Goal: Task Accomplishment & Management: Manage account settings

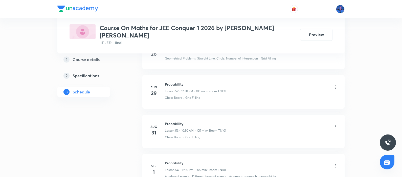
scroll to position [2428, 0]
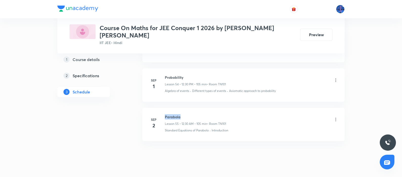
drag, startPoint x: 165, startPoint y: 104, endPoint x: 191, endPoint y: 105, distance: 26.1
click at [191, 114] on h6 "Parabola" at bounding box center [195, 116] width 61 height 5
copy h6 "Parabola"
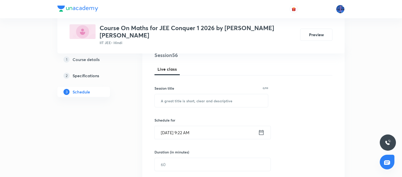
scroll to position [65, 0]
click at [208, 96] on input "text" at bounding box center [211, 100] width 113 height 13
paste input "Parabola"
type input "Parabola"
click at [226, 127] on input "[DATE] 9:22 AM" at bounding box center [206, 131] width 103 height 13
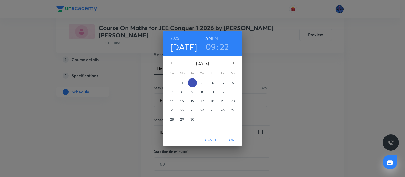
click at [192, 84] on p "2" at bounding box center [192, 82] width 2 height 5
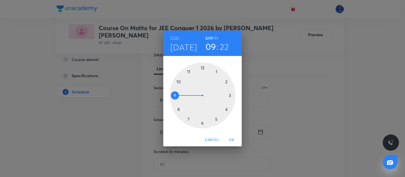
click at [178, 80] on div at bounding box center [202, 95] width 66 height 66
click at [202, 122] on div at bounding box center [202, 95] width 66 height 66
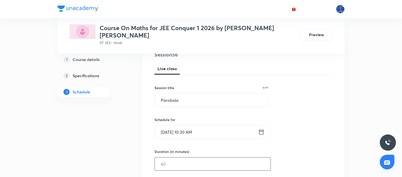
click at [185, 141] on input "text" at bounding box center [213, 163] width 116 height 13
type input "9"
type input "0"
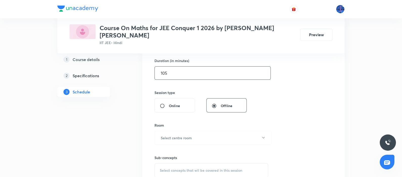
scroll to position [156, 0]
type input "105"
click at [209, 130] on button "Select centre room" at bounding box center [212, 137] width 117 height 14
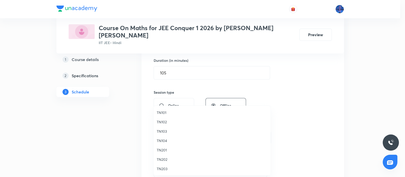
click at [165, 110] on span "TN101" at bounding box center [211, 112] width 111 height 5
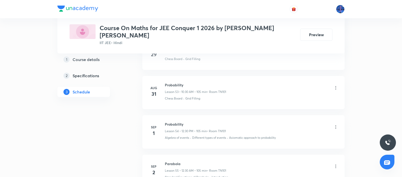
scroll to position [2428, 0]
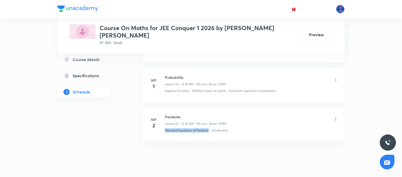
drag, startPoint x: 165, startPoint y: 124, endPoint x: 210, endPoint y: 123, distance: 45.0
click at [210, 123] on li "[DATE] Parabola Lesson 55 • 12:30 AM • 105 min • Room TN101 Standard Equations …" at bounding box center [243, 124] width 202 height 33
copy p "Standard Equations of Parabola"
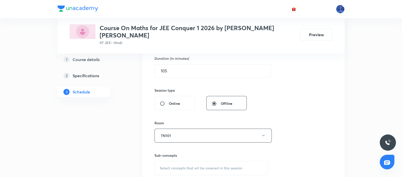
scroll to position [197, 0]
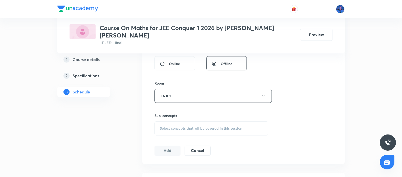
click at [205, 126] on span "Select concepts that wil be covered in this session" at bounding box center [201, 128] width 82 height 4
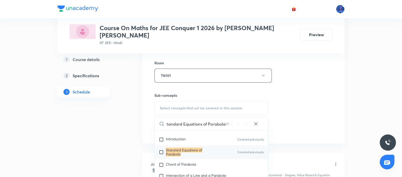
scroll to position [3408, 0]
type input "Standard Equations of Parabola"
click at [187, 141] on span "Chord of Parabola" at bounding box center [181, 162] width 30 height 5
checkbox input "true"
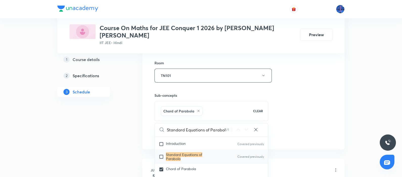
click at [287, 99] on div "Session 56 Live class Session title 8/99 Parabola ​ Schedule for [DATE] 10:30 A…" at bounding box center [243, 19] width 178 height 243
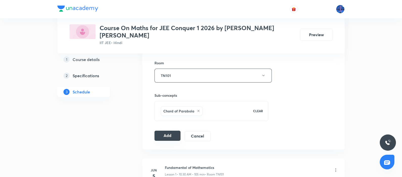
click at [165, 130] on button "Add" at bounding box center [167, 135] width 26 height 10
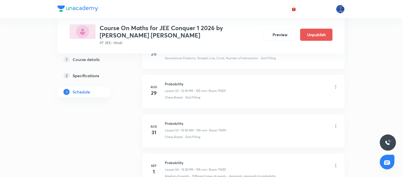
scroll to position [2241, 0]
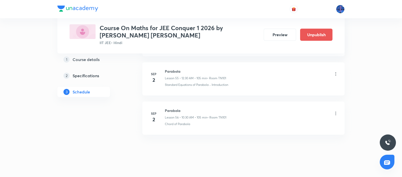
click at [321, 71] on icon at bounding box center [335, 73] width 5 height 5
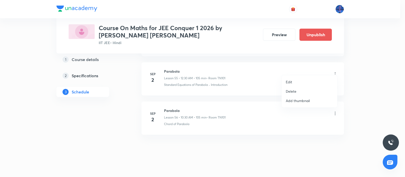
click at [302, 79] on li "Edit" at bounding box center [308, 81] width 55 height 9
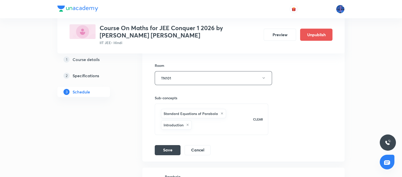
scroll to position [2446, 0]
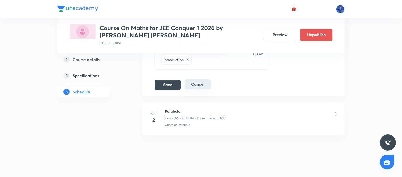
click at [197, 79] on button "Cancel" at bounding box center [198, 84] width 26 height 10
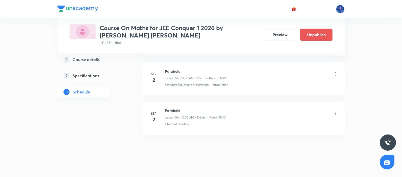
click at [321, 71] on icon at bounding box center [335, 73] width 5 height 5
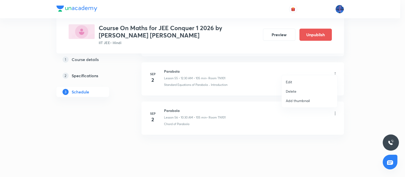
click at [295, 91] on p "Delete" at bounding box center [290, 90] width 11 height 5
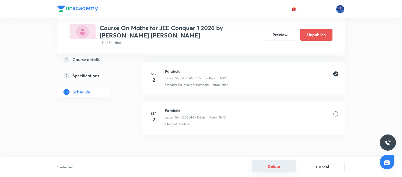
click at [281, 141] on button "Delete" at bounding box center [274, 166] width 44 height 12
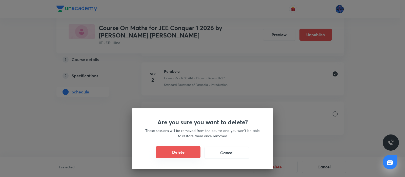
click at [181, 141] on button "Delete" at bounding box center [178, 152] width 44 height 12
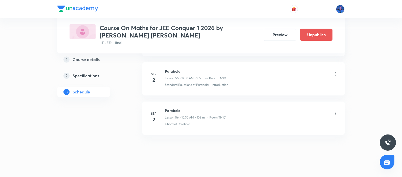
scroll to position [2202, 0]
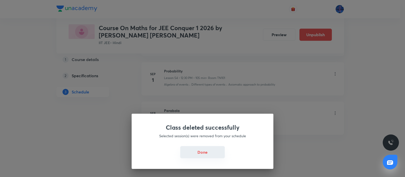
click at [200, 141] on button "Done" at bounding box center [202, 152] width 44 height 12
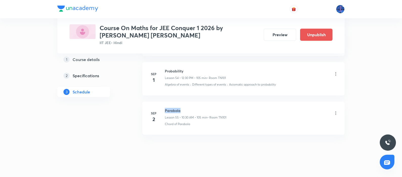
drag, startPoint x: 165, startPoint y: 105, endPoint x: 190, endPoint y: 102, distance: 24.9
click at [190, 108] on h6 "Parabola" at bounding box center [195, 110] width 61 height 5
copy h6 "Parabola"
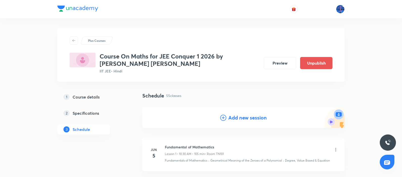
scroll to position [6, 0]
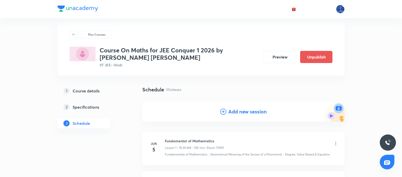
click at [237, 113] on h4 "Add new session" at bounding box center [247, 112] width 38 height 8
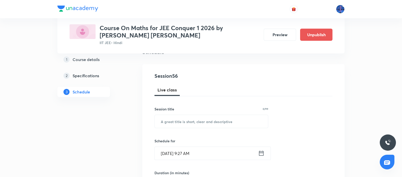
scroll to position [44, 0]
click at [211, 119] on input "text" at bounding box center [211, 120] width 113 height 13
paste input "Parabola"
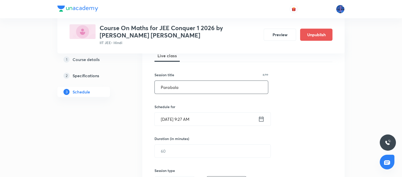
scroll to position [80, 0]
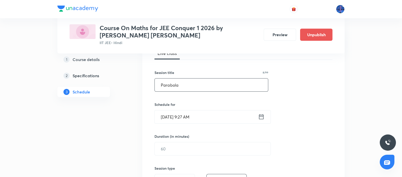
type input "Parabola"
click at [222, 113] on input "[DATE] 9:27 AM" at bounding box center [206, 116] width 103 height 13
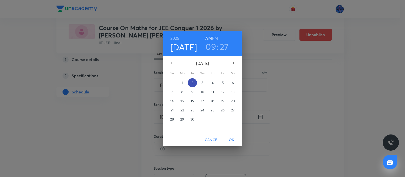
click at [191, 80] on p "2" at bounding box center [192, 82] width 2 height 5
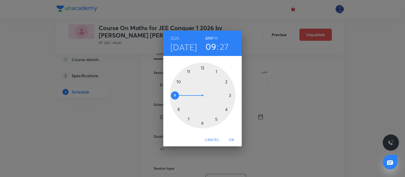
click at [214, 39] on h6 "PM" at bounding box center [215, 38] width 6 height 7
click at [202, 68] on div at bounding box center [202, 95] width 66 height 66
click at [203, 124] on div at bounding box center [202, 95] width 66 height 66
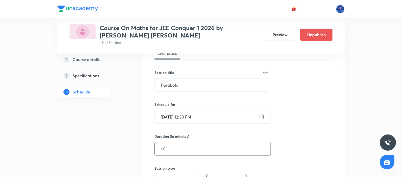
click at [199, 141] on input "text" at bounding box center [213, 148] width 116 height 13
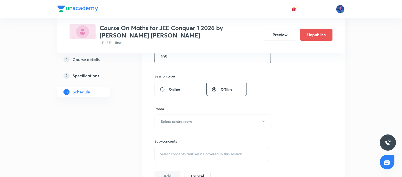
scroll to position [175, 0]
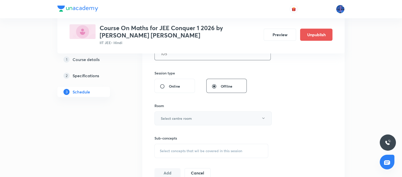
type input "105"
click at [216, 116] on button "Select centre room" at bounding box center [212, 118] width 117 height 14
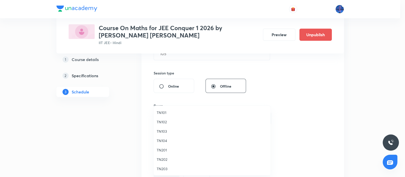
click at [163, 114] on span "TN101" at bounding box center [211, 112] width 111 height 5
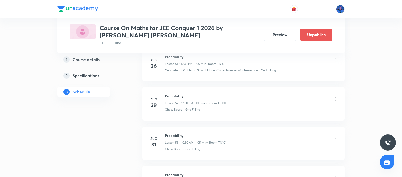
scroll to position [2434, 0]
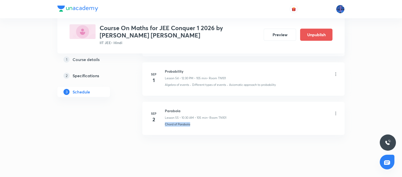
drag, startPoint x: 197, startPoint y: 117, endPoint x: 166, endPoint y: 129, distance: 33.8
click at [166, 129] on li "[DATE] Parabola Lesson 55 • 10:30 AM • 105 min • Room TN101 Chord of Parabola" at bounding box center [243, 118] width 202 height 33
copy p "Chord of Parabola"
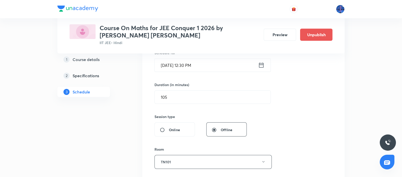
scroll to position [191, 0]
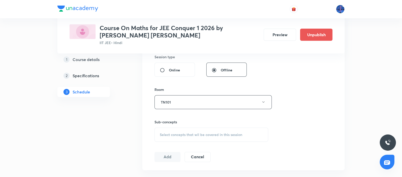
click at [202, 141] on div "Select concepts that wil be covered in this session" at bounding box center [211, 134] width 114 height 14
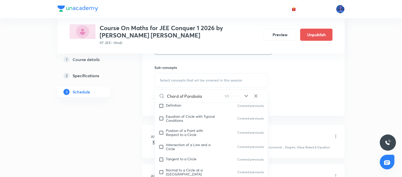
scroll to position [3380, 0]
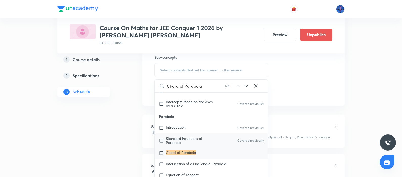
type input "Chord of Parabola"
click at [189, 141] on span "Standard Equations of Parabola" at bounding box center [184, 140] width 36 height 9
checkbox input "true"
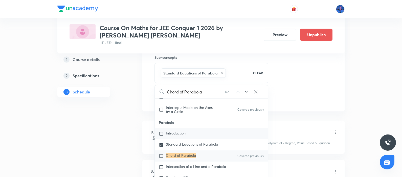
click at [176, 135] on span "Introduction" at bounding box center [176, 132] width 20 height 5
checkbox input "true"
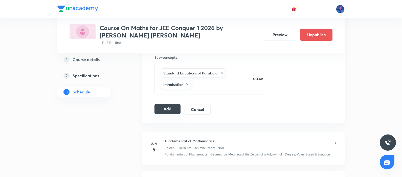
click at [169, 109] on button "Add" at bounding box center [167, 109] width 26 height 10
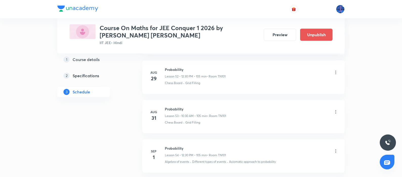
scroll to position [2241, 0]
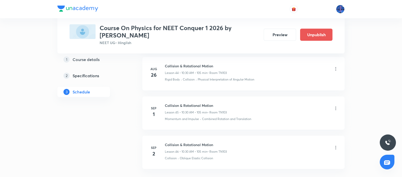
scroll to position [2054, 0]
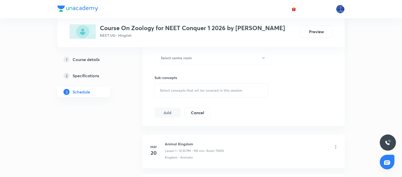
scroll to position [230, 0]
click at [195, 88] on span "Select concepts that wil be covered in this session" at bounding box center [201, 89] width 82 height 4
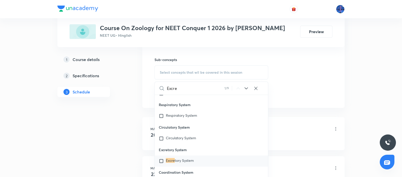
scroll to position [248, 0]
type input "Excre"
click at [248, 88] on icon at bounding box center [246, 88] width 6 height 6
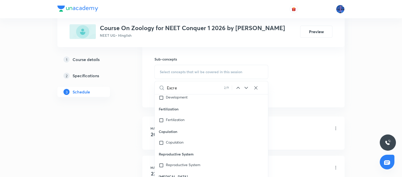
scroll to position [1886, 0]
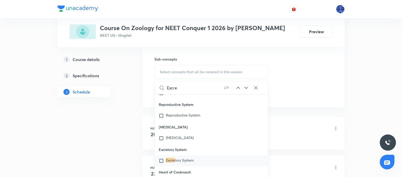
click at [248, 88] on icon at bounding box center [246, 88] width 6 height 6
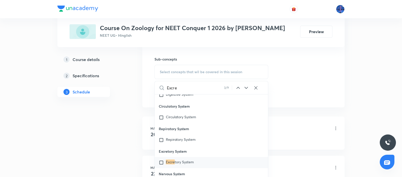
scroll to position [2381, 0]
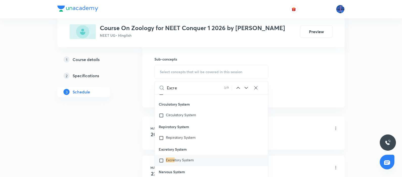
click at [245, 87] on icon at bounding box center [245, 88] width 3 height 2
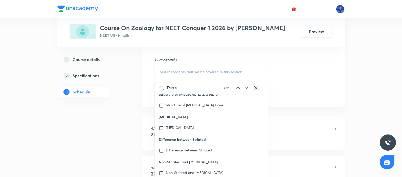
scroll to position [5545, 0]
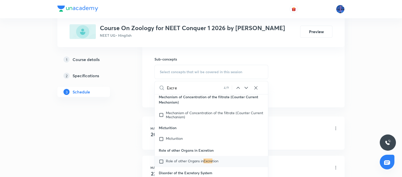
click at [245, 87] on icon at bounding box center [245, 88] width 3 height 2
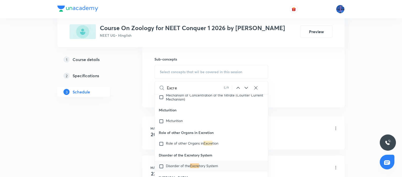
scroll to position [5567, 0]
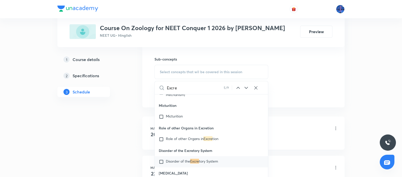
click at [245, 87] on icon at bounding box center [245, 88] width 3 height 2
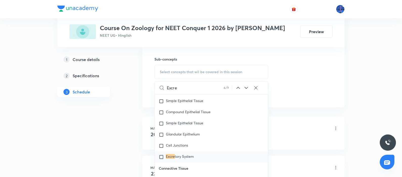
click at [245, 87] on icon at bounding box center [245, 88] width 3 height 2
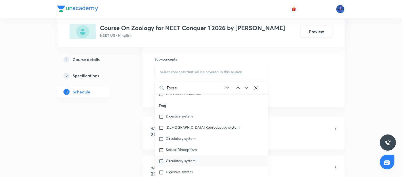
scroll to position [8550, 0]
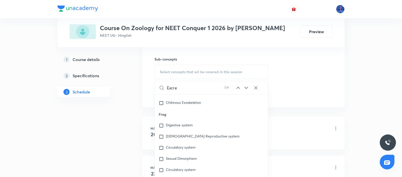
click at [247, 88] on icon at bounding box center [246, 88] width 6 height 6
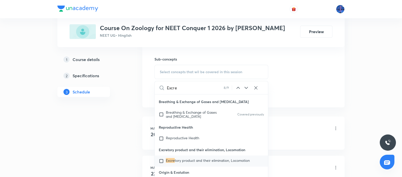
scroll to position [9329, 0]
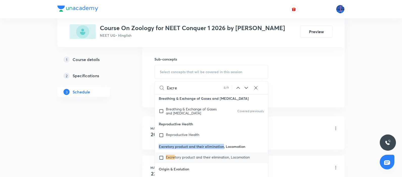
drag, startPoint x: 159, startPoint y: 148, endPoint x: 223, endPoint y: 147, distance: 64.0
click at [223, 147] on p "Excretory product and their elimination, Locomotion" at bounding box center [211, 146] width 113 height 11
copy p "Excretory product and their elimination"
click at [196, 159] on span "tory product and their elimination, Locomotion" at bounding box center [212, 156] width 75 height 5
checkbox input "true"
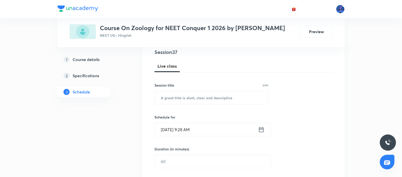
scroll to position [56, 0]
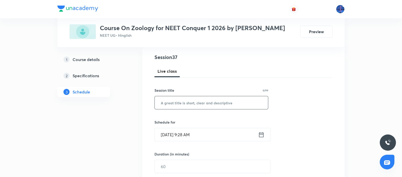
drag, startPoint x: 239, startPoint y: 96, endPoint x: 227, endPoint y: 102, distance: 13.1
click at [227, 102] on input "text" at bounding box center [211, 102] width 113 height 13
paste input "Excretory product and their elimination"
type input "Excretory product and their elimination"
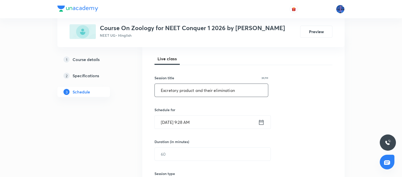
scroll to position [69, 0]
click at [230, 127] on input "Sep 2, 2025, 9:28 AM" at bounding box center [206, 121] width 103 height 13
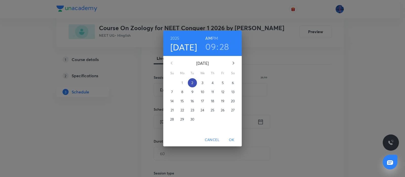
click at [193, 83] on p "2" at bounding box center [192, 82] width 2 height 5
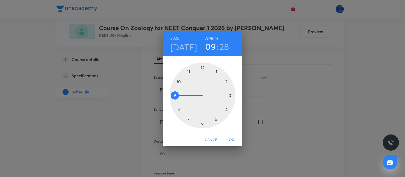
click at [214, 38] on h6 "PM" at bounding box center [215, 38] width 6 height 7
click at [202, 69] on div at bounding box center [202, 95] width 66 height 66
click at [202, 122] on div at bounding box center [202, 95] width 66 height 66
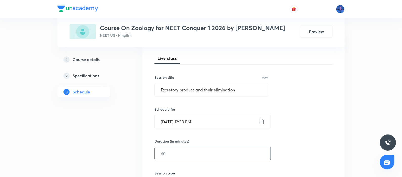
click at [183, 154] on input "text" at bounding box center [213, 153] width 116 height 13
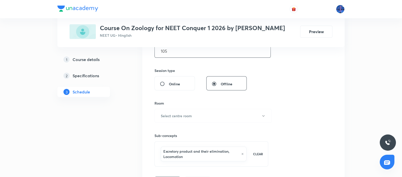
scroll to position [172, 0]
type input "105"
click at [213, 119] on button "Select centre room" at bounding box center [212, 114] width 117 height 14
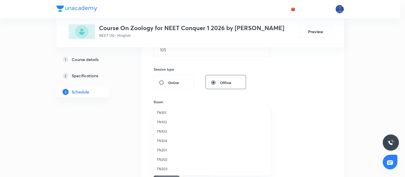
click at [164, 135] on li "TN103" at bounding box center [211, 130] width 117 height 9
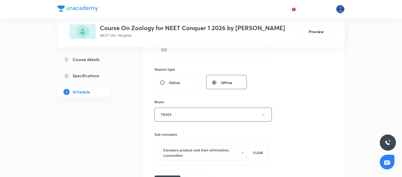
scroll to position [205, 0]
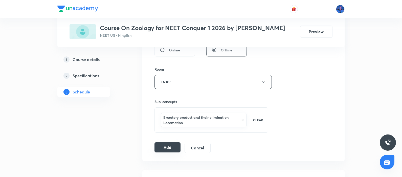
click at [173, 142] on button "Add" at bounding box center [167, 147] width 26 height 10
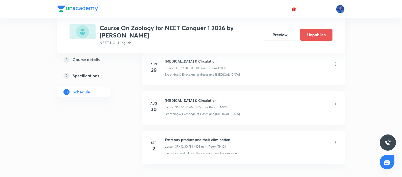
scroll to position [1454, 0]
